Goal: Information Seeking & Learning: Find specific fact

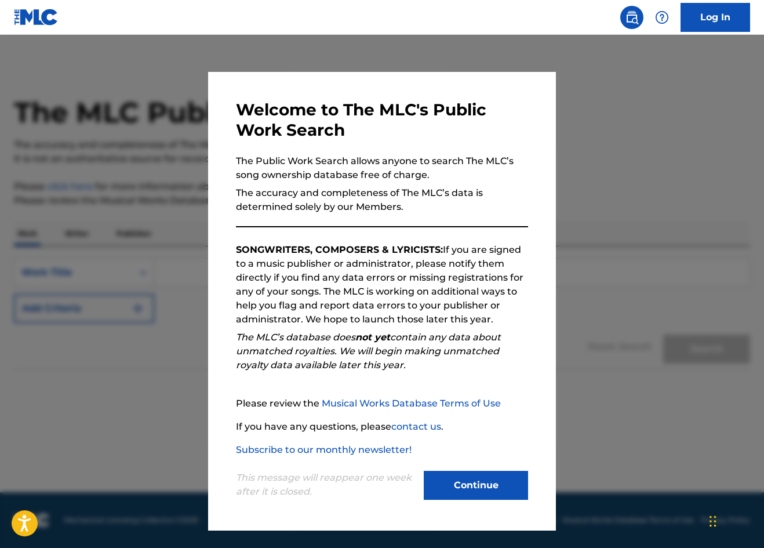
click at [445, 493] on button "Continue" at bounding box center [476, 485] width 104 height 29
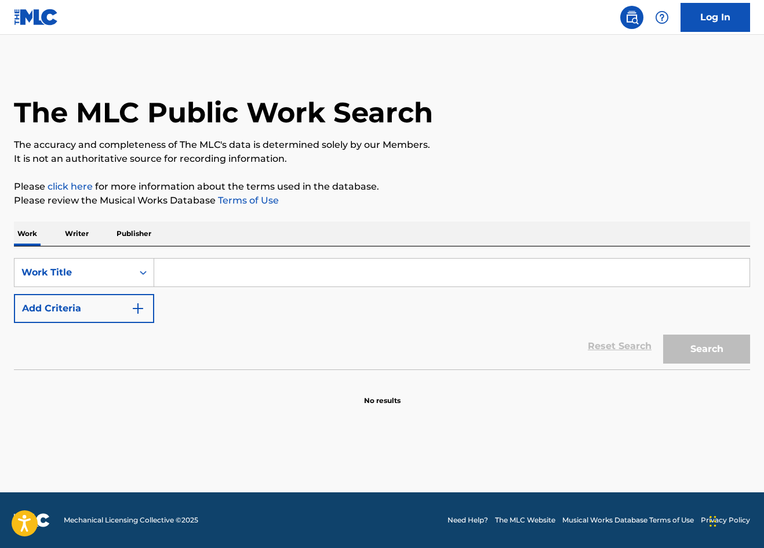
click at [175, 273] on input "Search Form" at bounding box center [452, 273] width 596 height 28
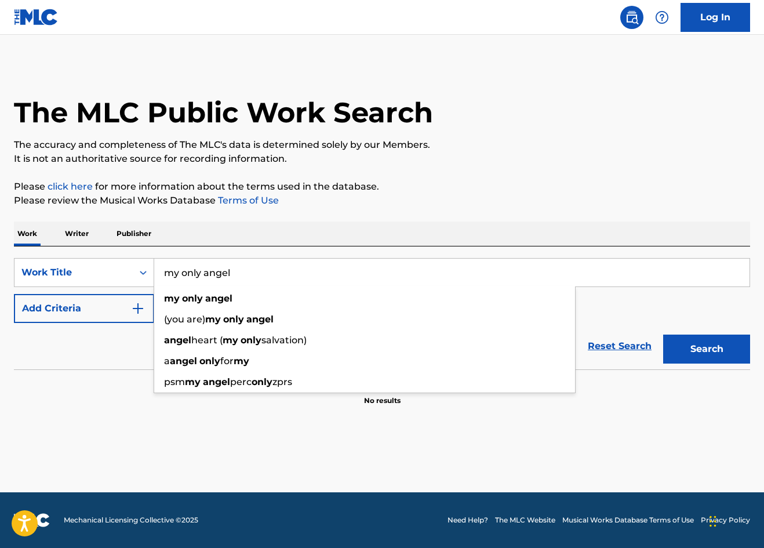
type input "my only angel"
click at [707, 349] on button "Search" at bounding box center [706, 349] width 87 height 29
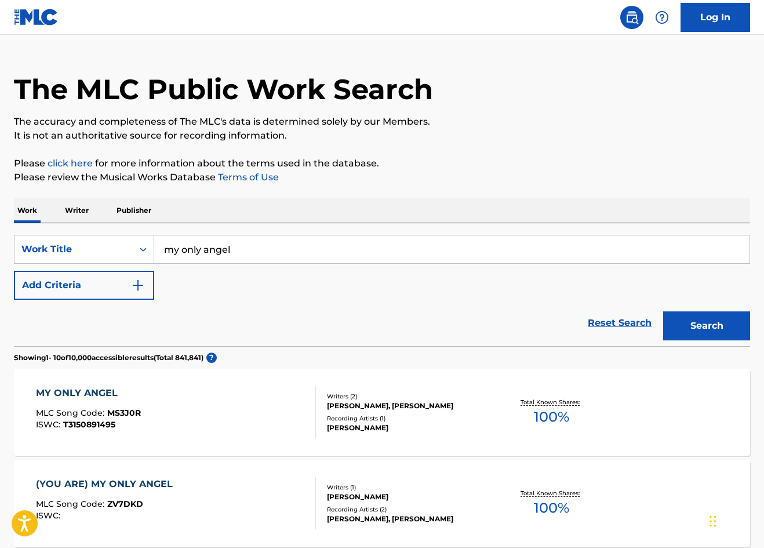
scroll to position [24, 0]
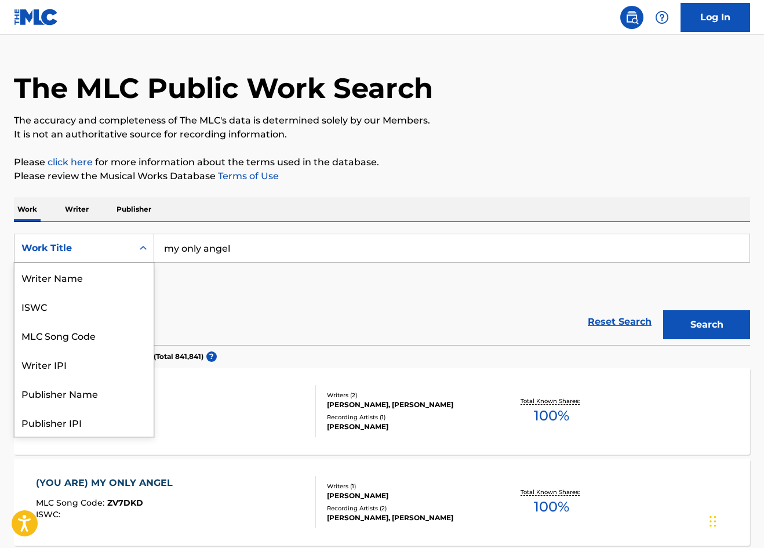
click at [141, 248] on icon "Search Form" at bounding box center [143, 248] width 7 height 4
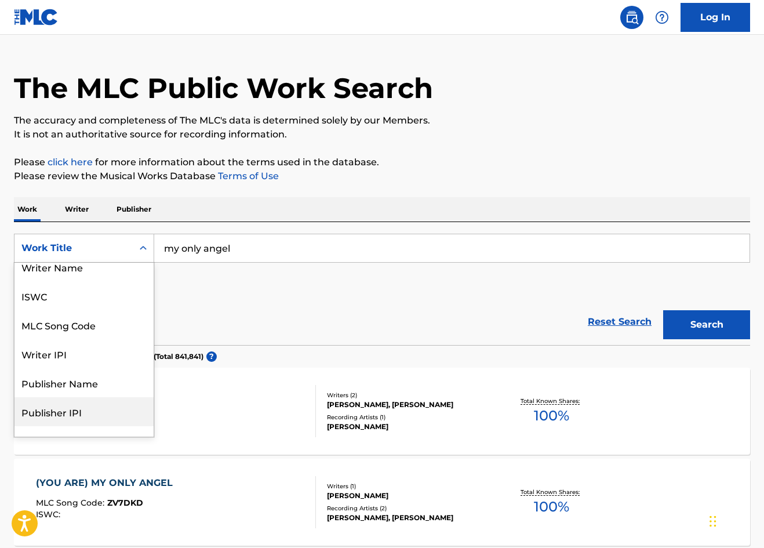
scroll to position [0, 0]
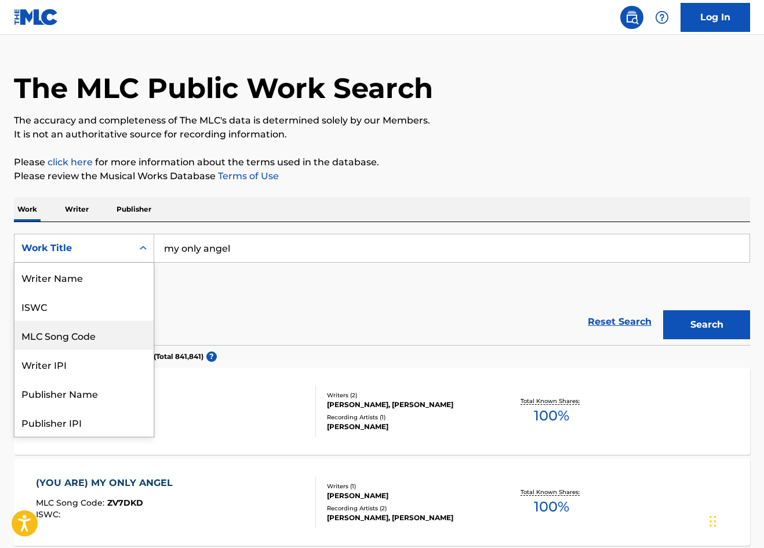
click at [117, 339] on div "MLC Song Code" at bounding box center [83, 335] width 139 height 29
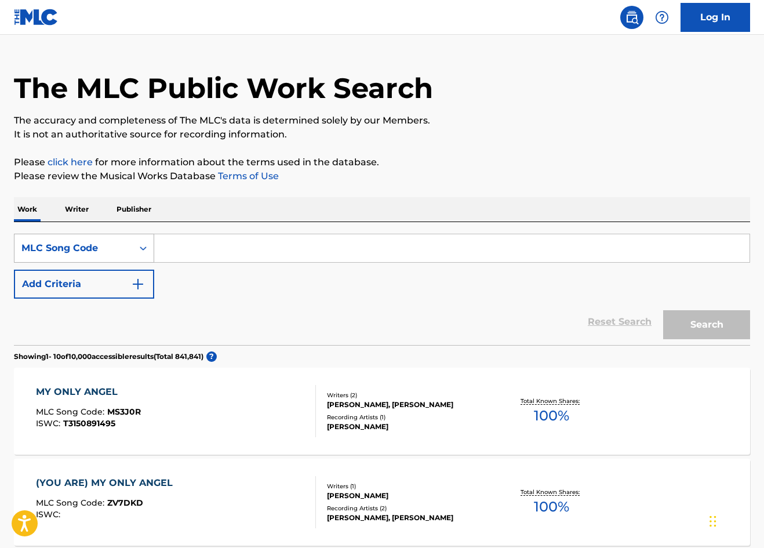
click at [134, 250] on div "Search Form" at bounding box center [143, 248] width 21 height 21
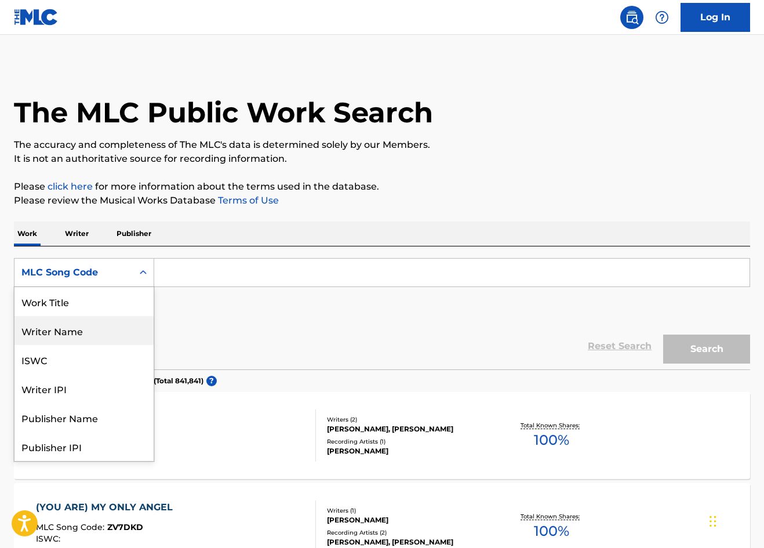
click at [111, 344] on div "Writer Name" at bounding box center [83, 330] width 139 height 29
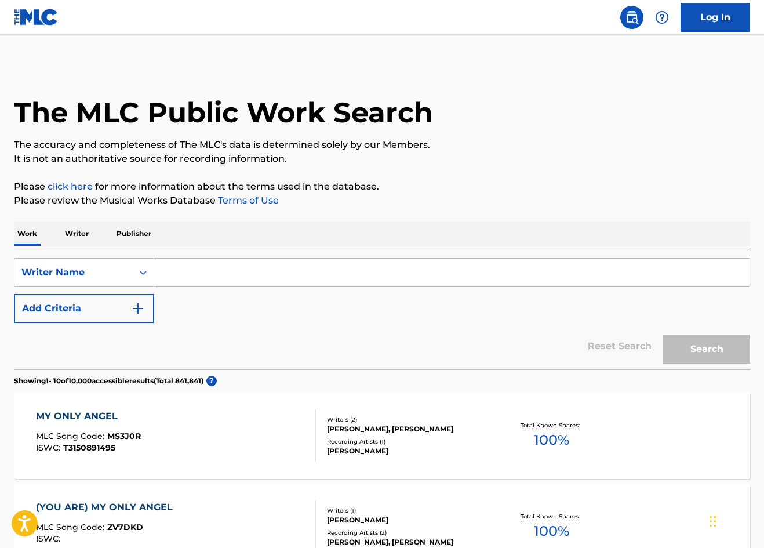
click at [175, 277] on input "Search Form" at bounding box center [452, 273] width 596 height 28
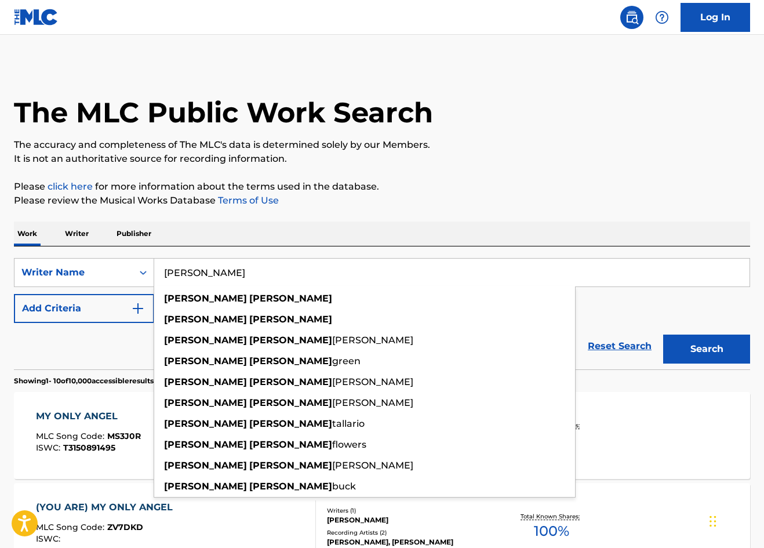
drag, startPoint x: 175, startPoint y: 277, endPoint x: 190, endPoint y: 300, distance: 28.5
click at [190, 300] on strong "[PERSON_NAME]" at bounding box center [205, 298] width 83 height 11
type input "[PERSON_NAME]"
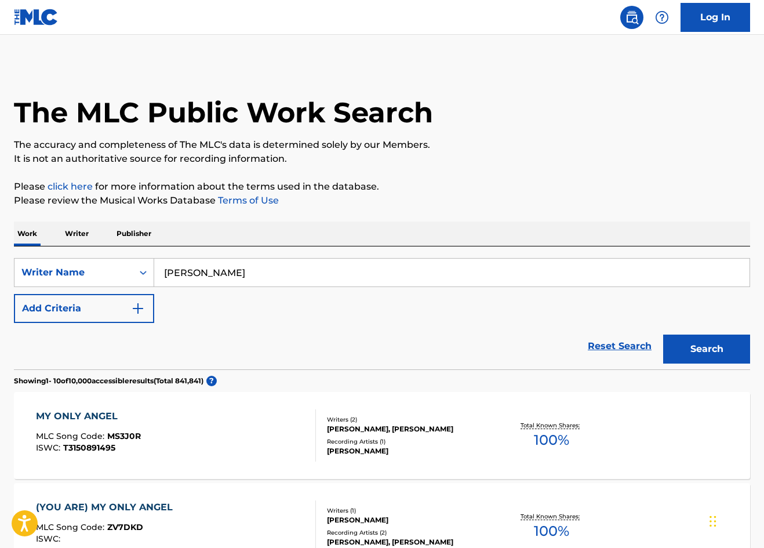
click at [732, 325] on div "Search" at bounding box center [704, 346] width 93 height 46
click at [717, 336] on button "Search" at bounding box center [706, 349] width 87 height 29
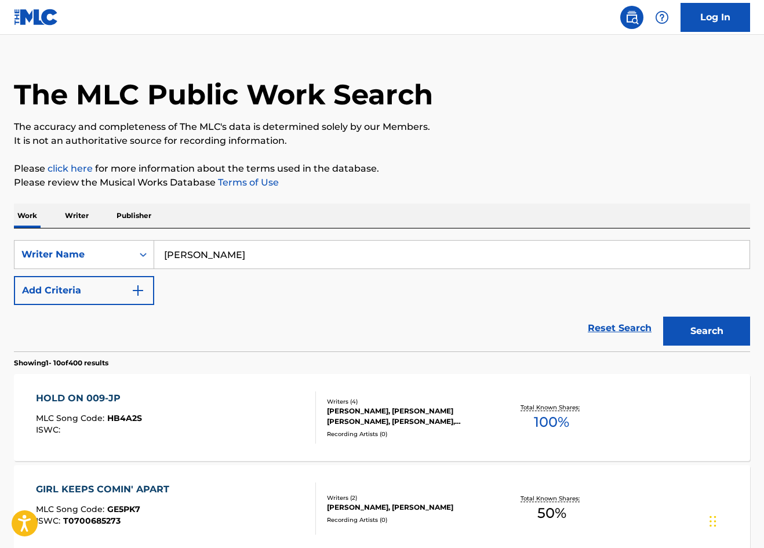
scroll to position [20, 0]
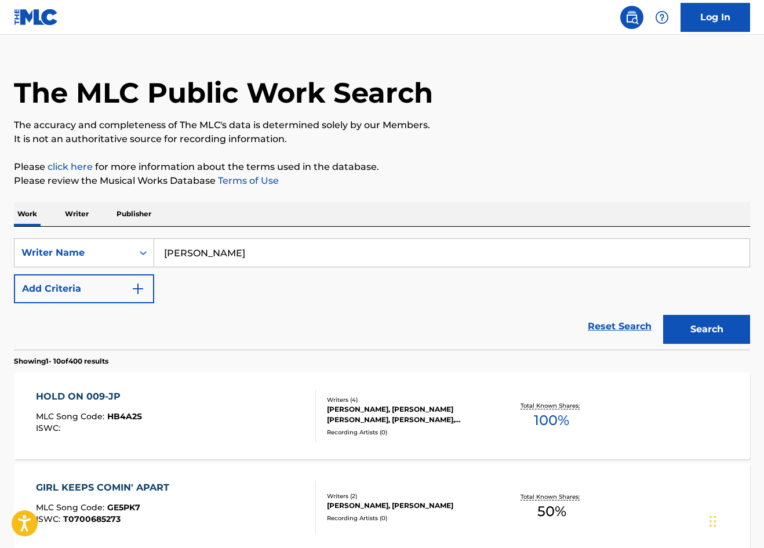
click at [79, 208] on p "Writer" at bounding box center [76, 214] width 31 height 24
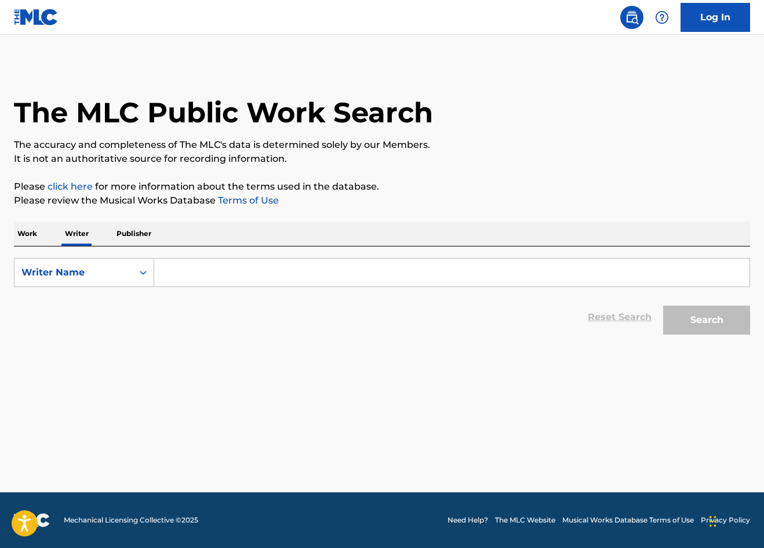
click at [14, 231] on p "Work" at bounding box center [27, 234] width 27 height 24
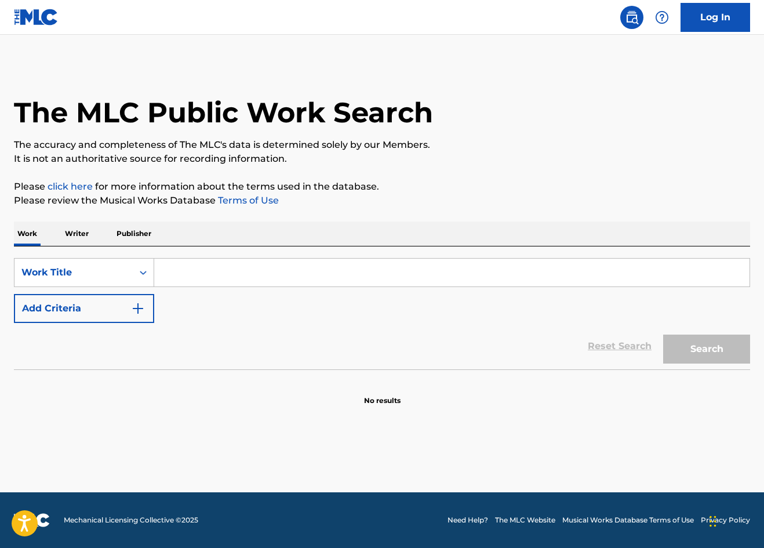
click at [212, 274] on input "Search Form" at bounding box center [452, 273] width 596 height 28
click at [42, 20] on img at bounding box center [36, 17] width 45 height 17
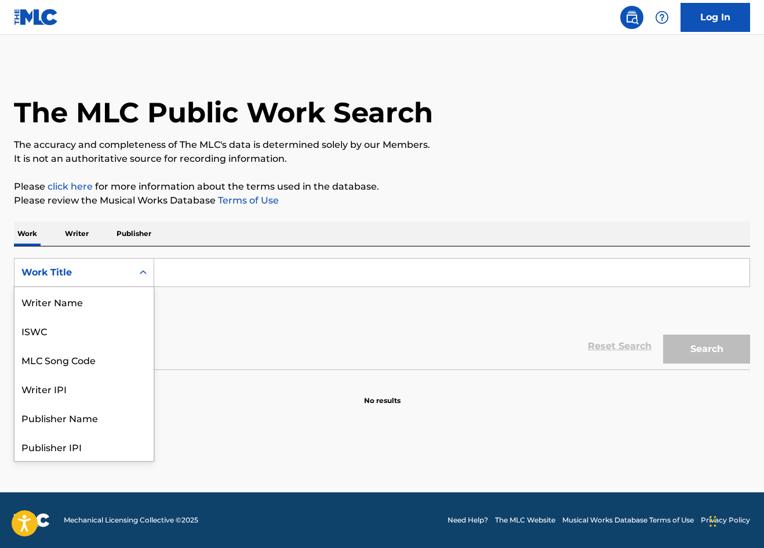
click at [140, 270] on icon "Search Form" at bounding box center [143, 273] width 12 height 12
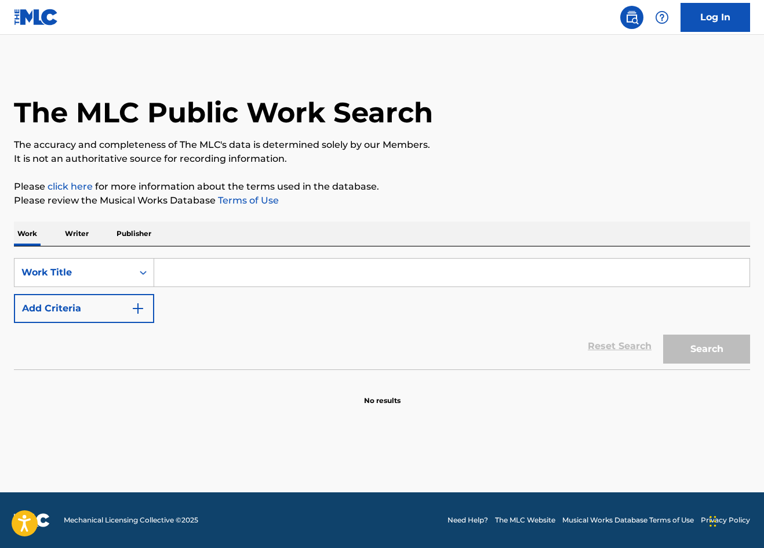
click at [188, 268] on input "Search Form" at bounding box center [452, 273] width 596 height 28
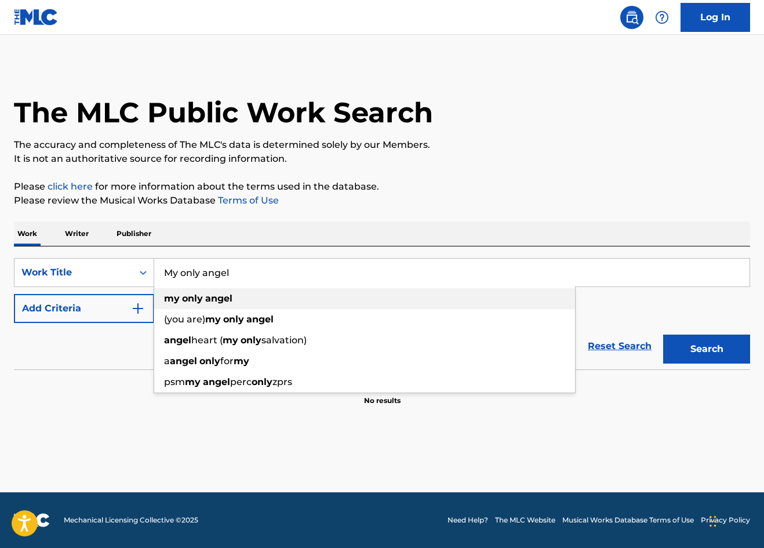
click at [189, 304] on div "my only angel" at bounding box center [364, 298] width 421 height 21
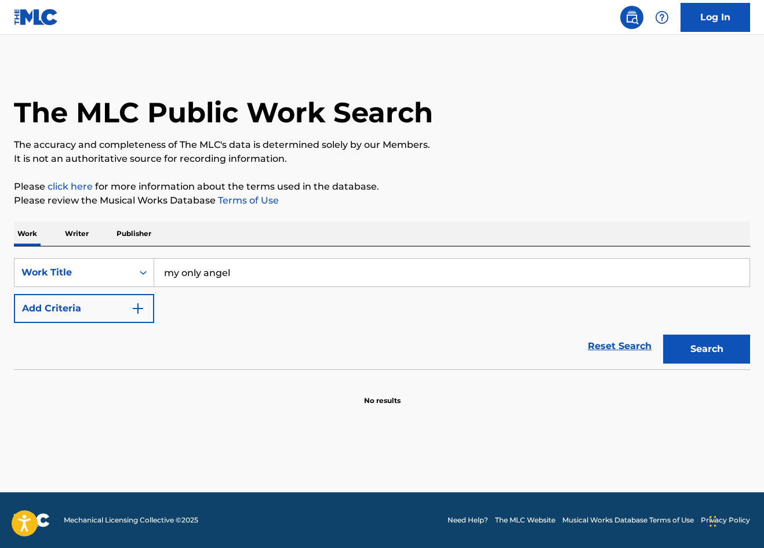
click at [220, 4] on nav "Log In" at bounding box center [382, 17] width 764 height 35
click at [700, 335] on button "Search" at bounding box center [706, 349] width 87 height 29
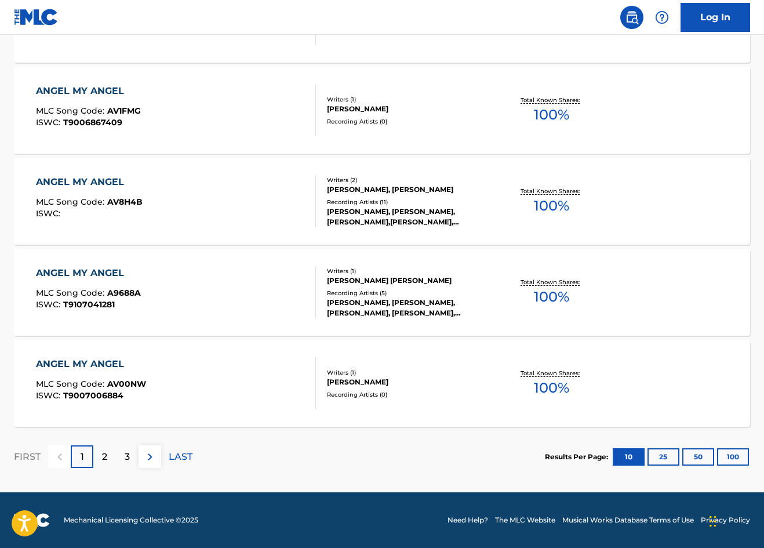
scroll to position [872, 0]
click at [729, 459] on button "100" at bounding box center [733, 456] width 32 height 17
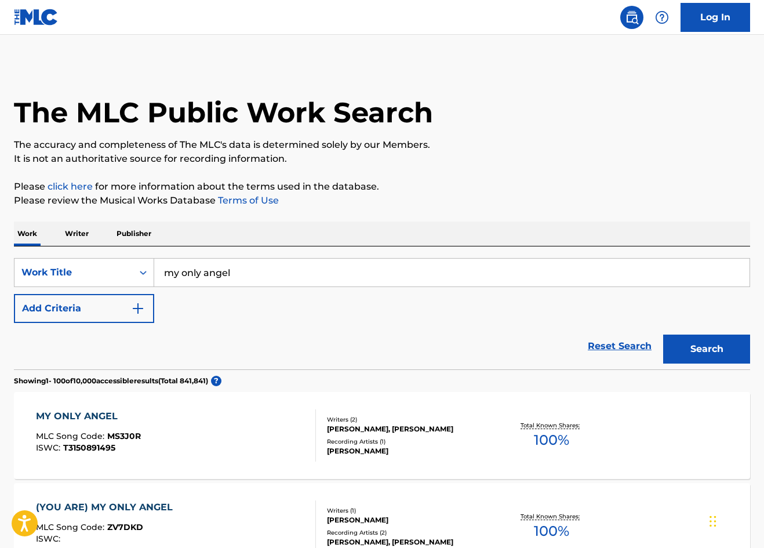
scroll to position [0, 0]
click at [256, 278] on input "my only angel" at bounding box center [452, 273] width 596 height 28
click at [707, 349] on button "Search" at bounding box center [706, 349] width 87 height 29
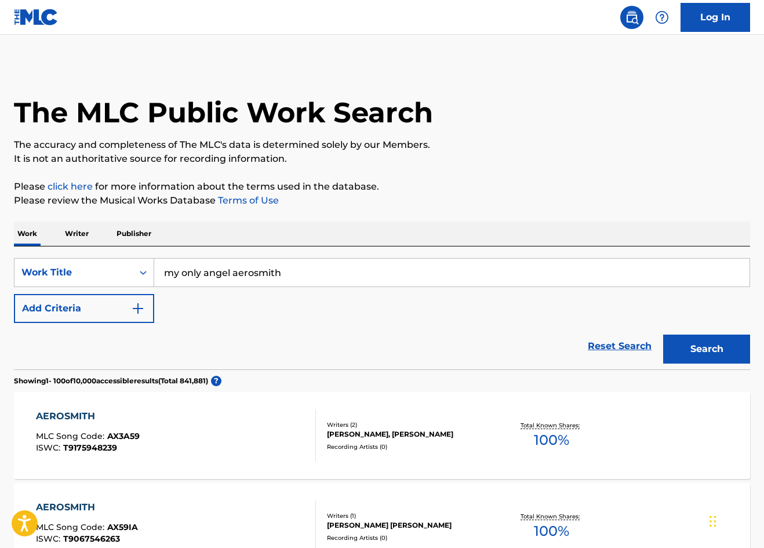
click at [230, 271] on input "my only angel aerosmith" at bounding box center [452, 273] width 596 height 28
click at [230, 269] on input "my only angel aerosmith" at bounding box center [452, 273] width 596 height 28
drag, startPoint x: 281, startPoint y: 278, endPoint x: 128, endPoint y: 281, distance: 153.7
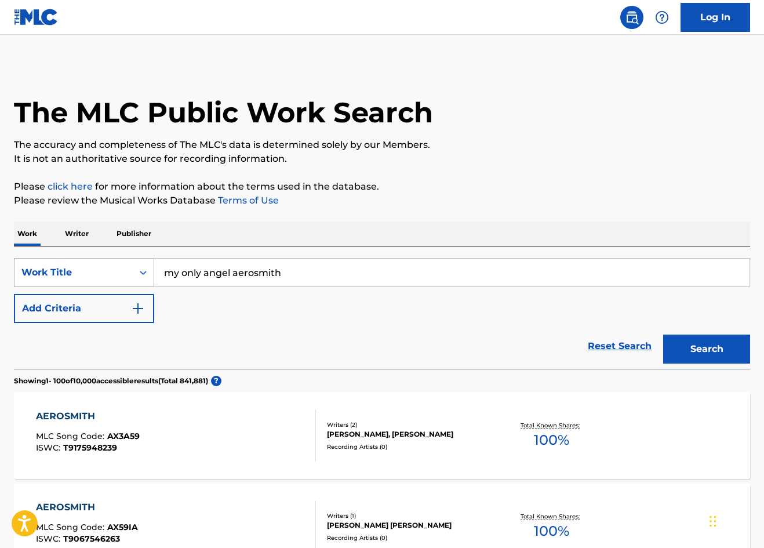
click at [128, 281] on div "SearchWithCriteria2fd2c741-b3d1-4e7f-9547-4768d2f14799 Work Title my only angel…" at bounding box center [382, 272] width 736 height 29
click at [297, 272] on input "my only angel aerosmith" at bounding box center [452, 273] width 596 height 28
type input "mama I'm comin' home"
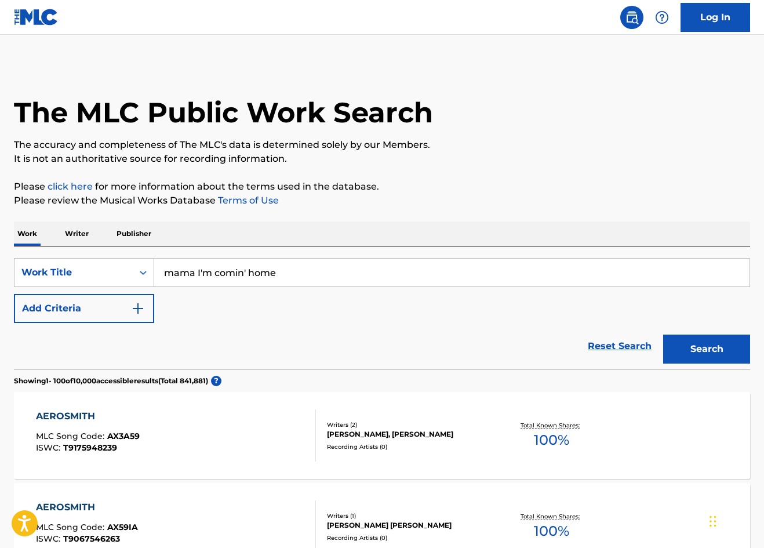
click at [707, 349] on button "Search" at bounding box center [706, 349] width 87 height 29
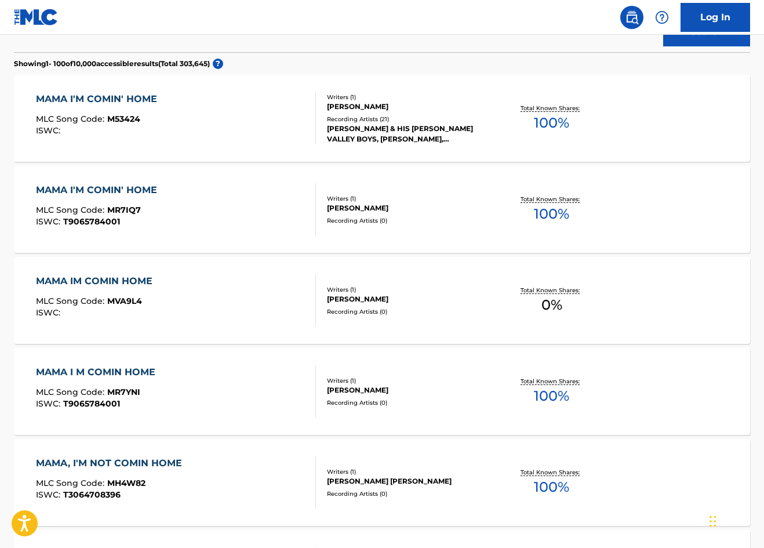
scroll to position [320, 0]
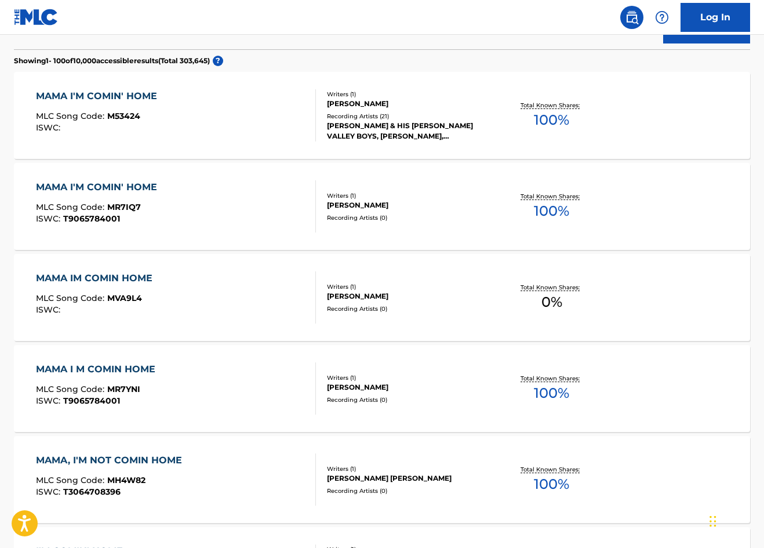
click at [124, 280] on div "MAMA IM COMIN HOME" at bounding box center [97, 278] width 122 height 14
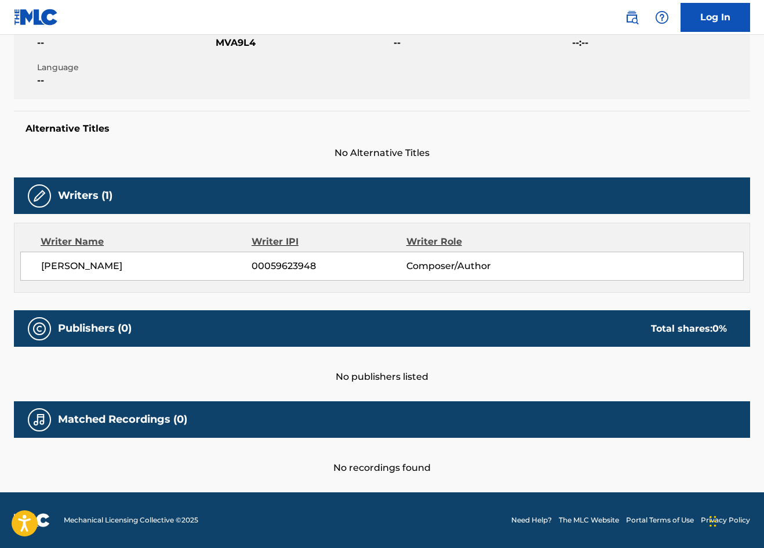
scroll to position [231, 0]
click at [88, 243] on div "Writer Name" at bounding box center [146, 242] width 211 height 14
click at [108, 262] on span "[PERSON_NAME]" at bounding box center [146, 266] width 211 height 14
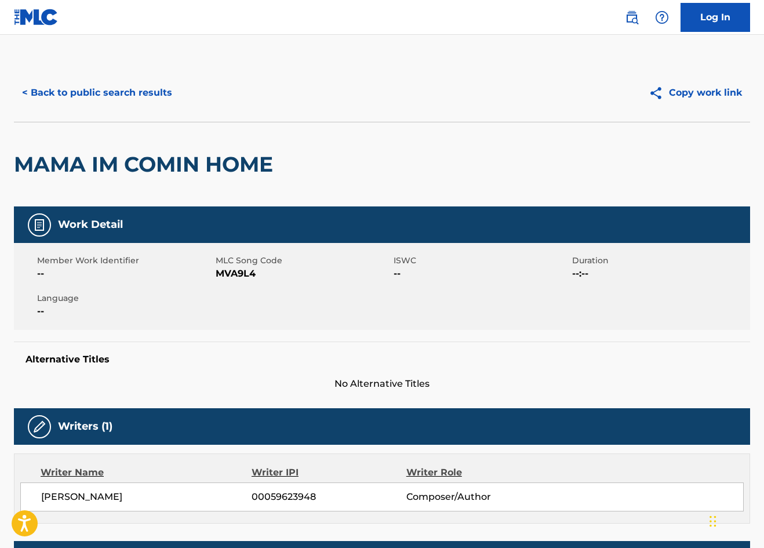
scroll to position [0, 0]
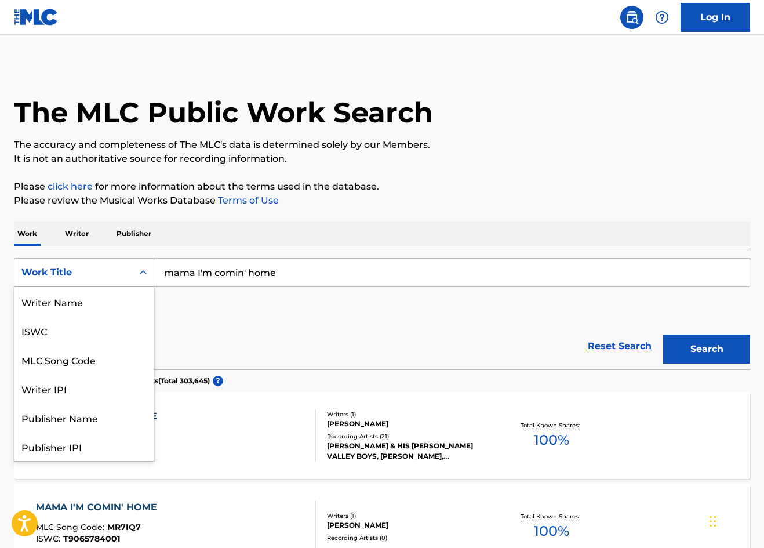
click at [93, 279] on div "Work Title" at bounding box center [73, 273] width 104 height 14
click at [80, 402] on div "Writer IPI" at bounding box center [83, 388] width 139 height 29
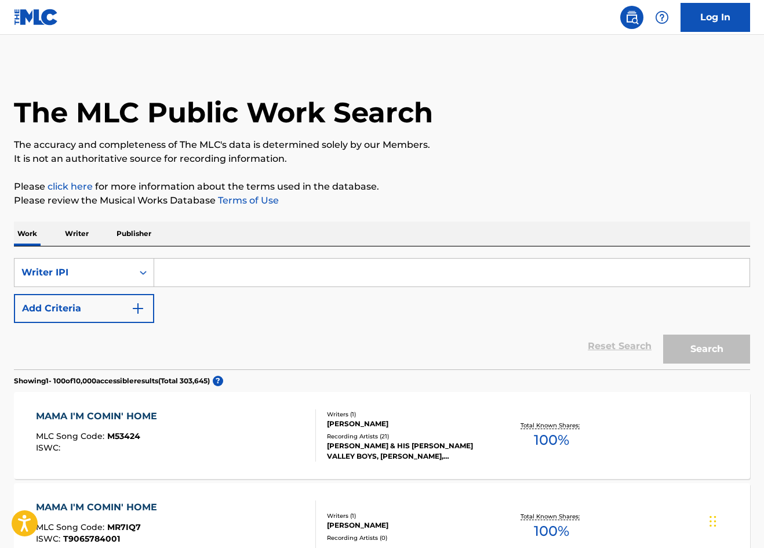
click at [171, 268] on input "Search Form" at bounding box center [452, 273] width 596 height 28
type input "yungblud"
click at [707, 349] on button "Search" at bounding box center [706, 349] width 87 height 29
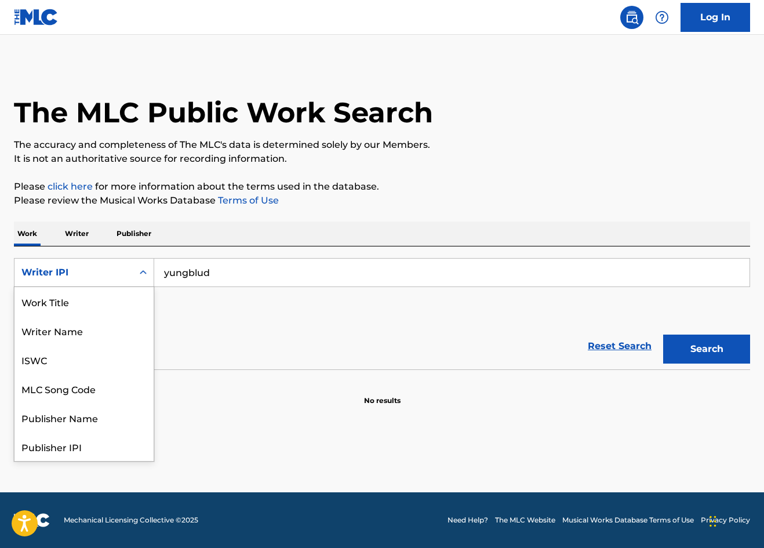
click at [81, 273] on div "Writer IPI" at bounding box center [73, 273] width 104 height 14
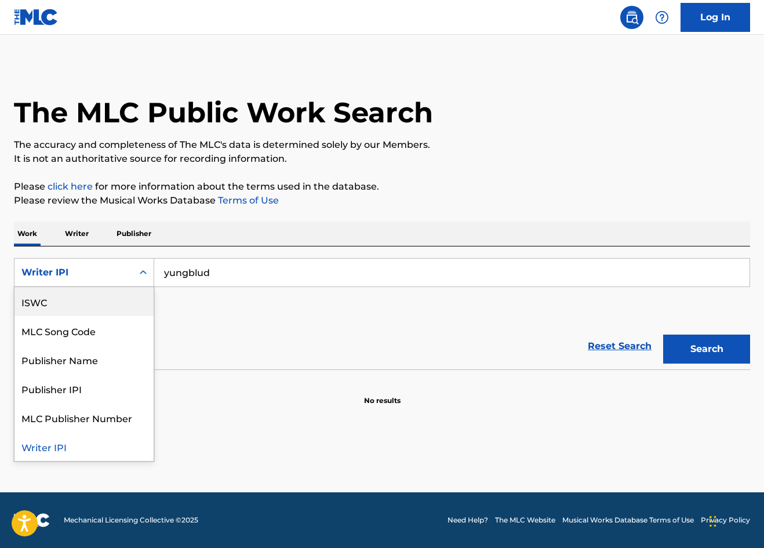
click at [77, 307] on div "ISWC" at bounding box center [83, 301] width 139 height 29
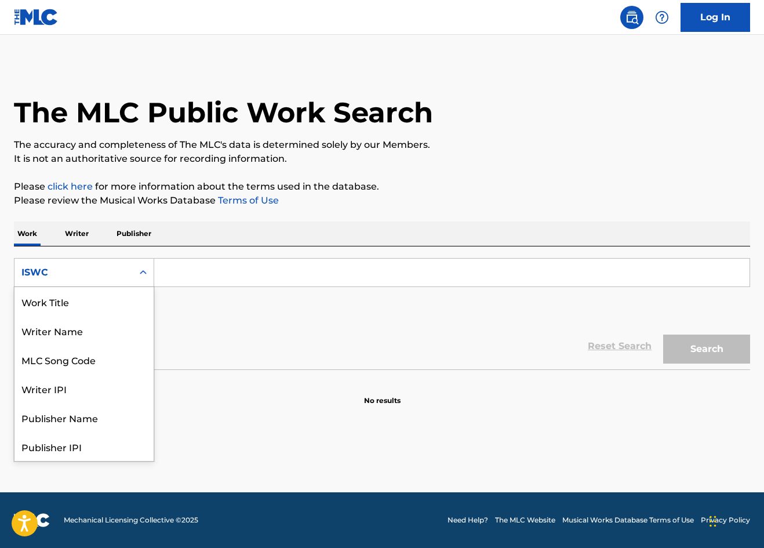
click at [77, 285] on div "ISWC" at bounding box center [84, 272] width 140 height 29
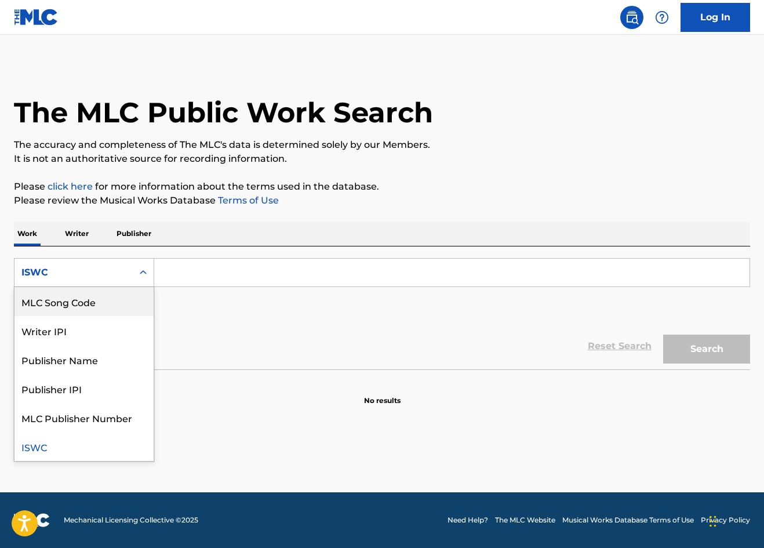
click at [77, 313] on div "MLC Song Code" at bounding box center [83, 301] width 139 height 29
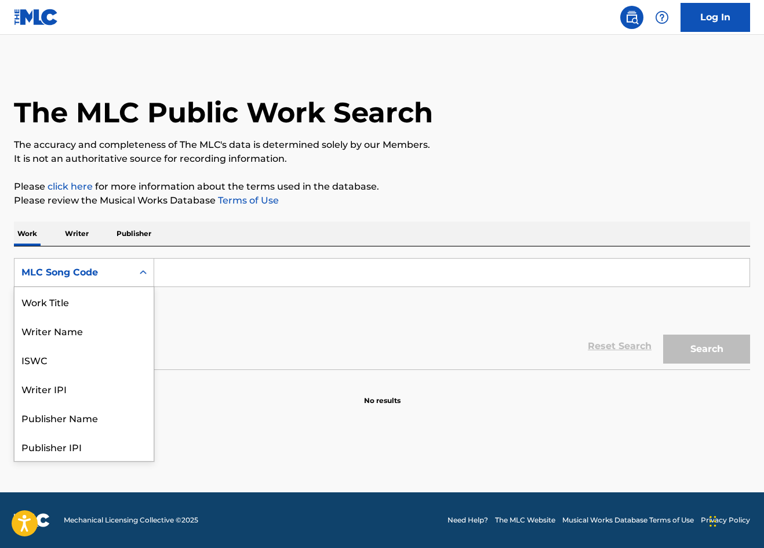
click at [143, 286] on div "MLC Song Code" at bounding box center [84, 272] width 140 height 29
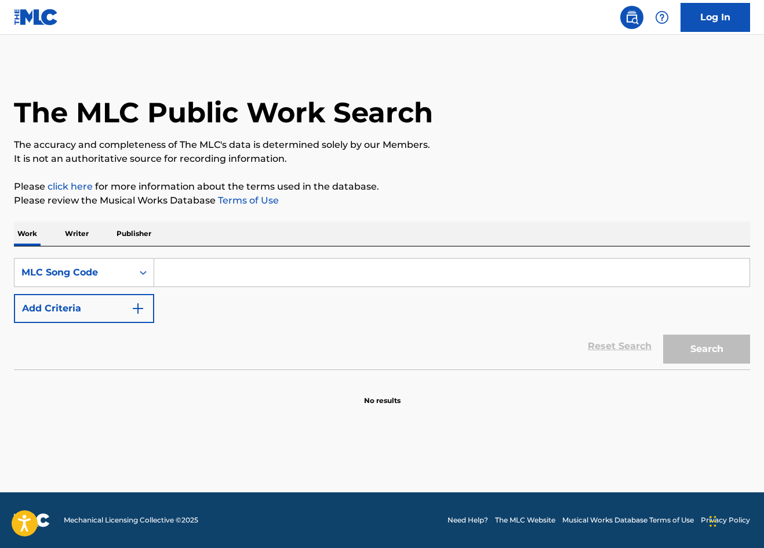
click at [166, 284] on input "Search Form" at bounding box center [452, 273] width 596 height 28
click at [333, 3] on nav "Log In" at bounding box center [382, 17] width 764 height 35
click at [333, 1] on nav "Log In" at bounding box center [382, 17] width 764 height 35
click at [227, 262] on input "MVA" at bounding box center [452, 273] width 596 height 28
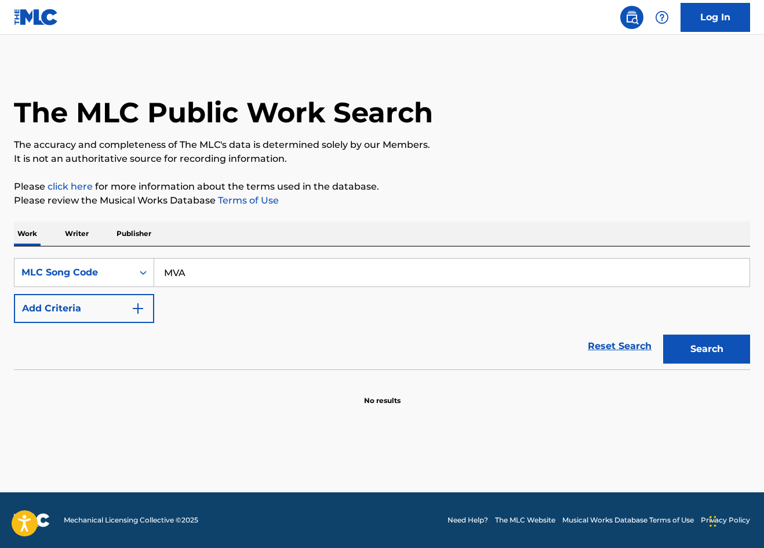
click at [221, 272] on input "MVA" at bounding box center [452, 273] width 596 height 28
type input "MVA9L4"
click at [707, 349] on button "Search" at bounding box center [706, 349] width 87 height 29
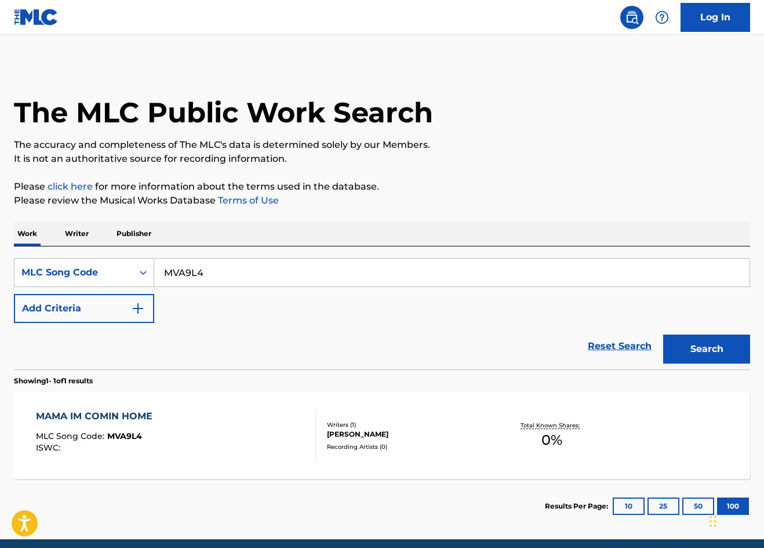
click at [141, 418] on div "MAMA IM COMIN HOME" at bounding box center [97, 416] width 122 height 14
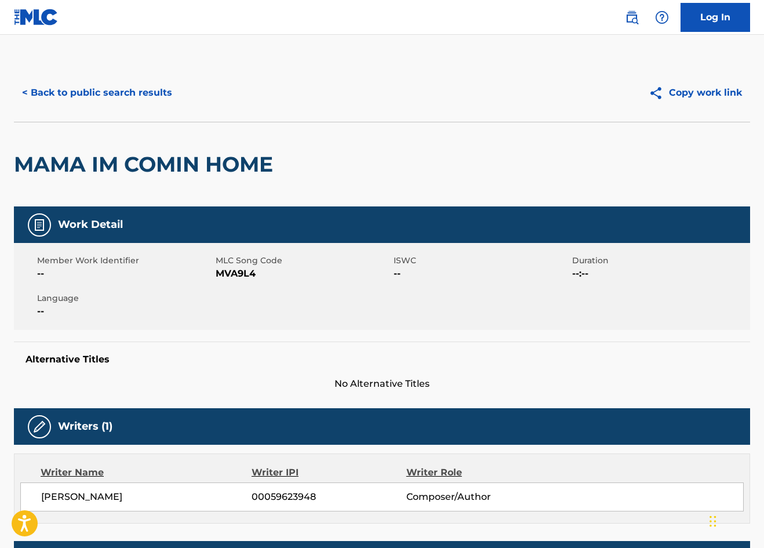
click at [55, 95] on button "< Back to public search results" at bounding box center [97, 92] width 166 height 29
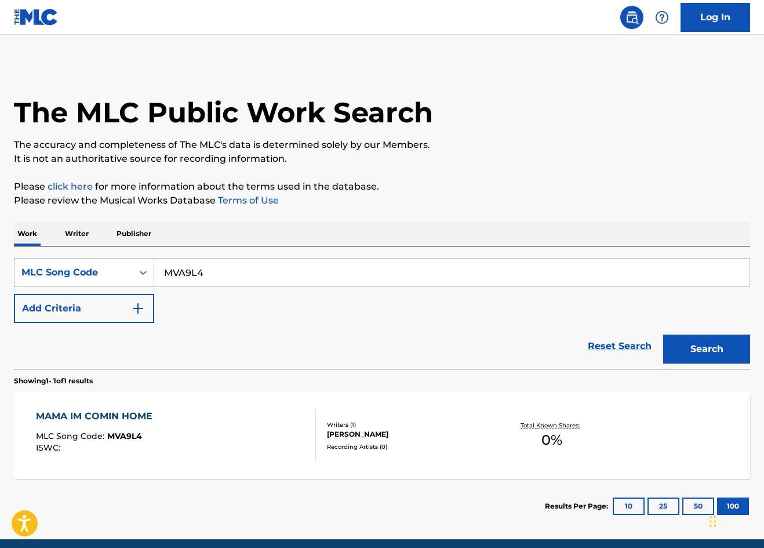
click at [199, 275] on input "MVA9L4" at bounding box center [452, 273] width 596 height 28
click at [205, 268] on input "MVA9L4" at bounding box center [452, 273] width 596 height 28
type input "M02853"
click at [707, 349] on button "Search" at bounding box center [706, 349] width 87 height 29
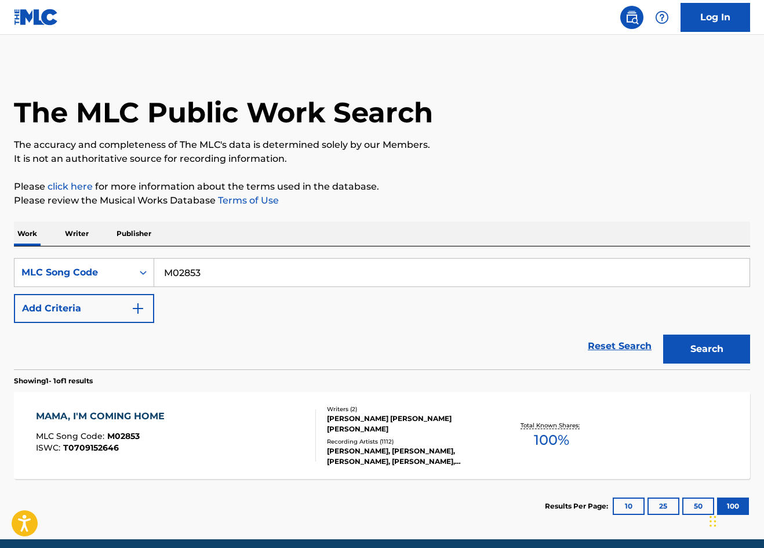
click at [285, 432] on div "MAMA, I'M COMING HOME MLC Song Code : M02853 ISWC : T0709152646" at bounding box center [176, 435] width 280 height 52
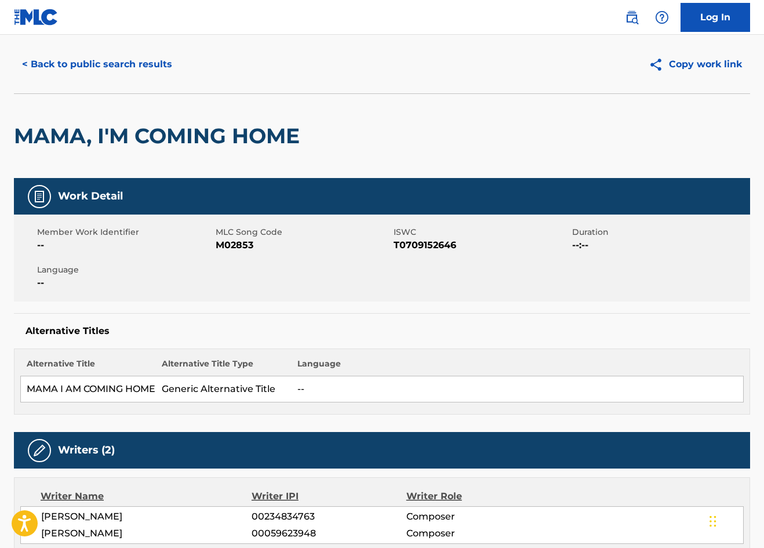
scroll to position [47, 0]
